Goal: Book appointment/travel/reservation

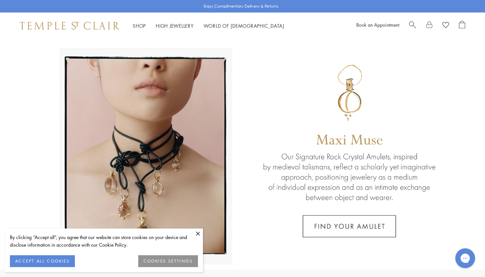
click at [196, 234] on button at bounding box center [198, 234] width 10 height 10
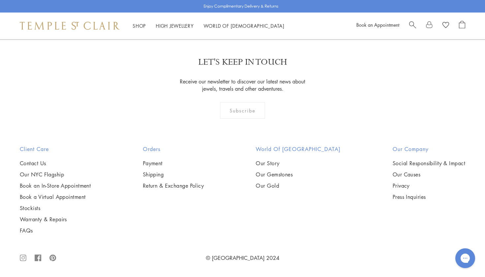
scroll to position [1338, 0]
click at [79, 184] on link "Book an In-Store Appointment" at bounding box center [55, 185] width 71 height 7
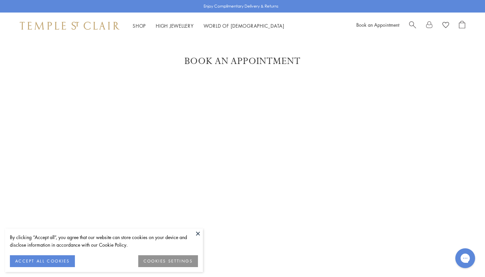
click at [200, 233] on button at bounding box center [198, 234] width 10 height 10
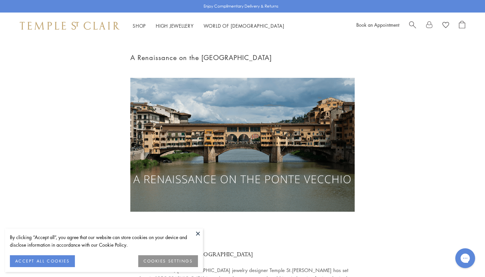
click at [196, 235] on button at bounding box center [198, 234] width 10 height 10
